Goal: Transaction & Acquisition: Purchase product/service

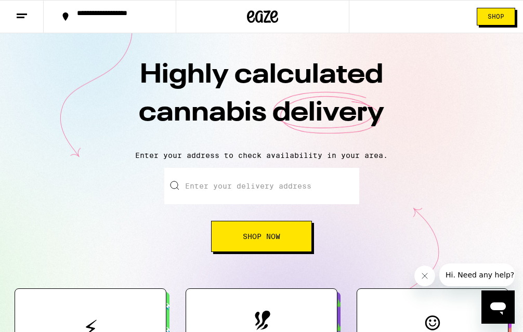
click at [194, 179] on input "Enter your delivery address" at bounding box center [261, 186] width 195 height 36
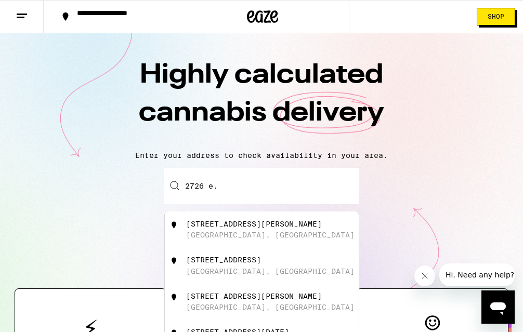
click at [196, 230] on div "[STREET_ADDRESS][PERSON_NAME]" at bounding box center [278, 230] width 185 height 20
type input "[STREET_ADDRESS][PERSON_NAME]"
